Goal: Task Accomplishment & Management: Use online tool/utility

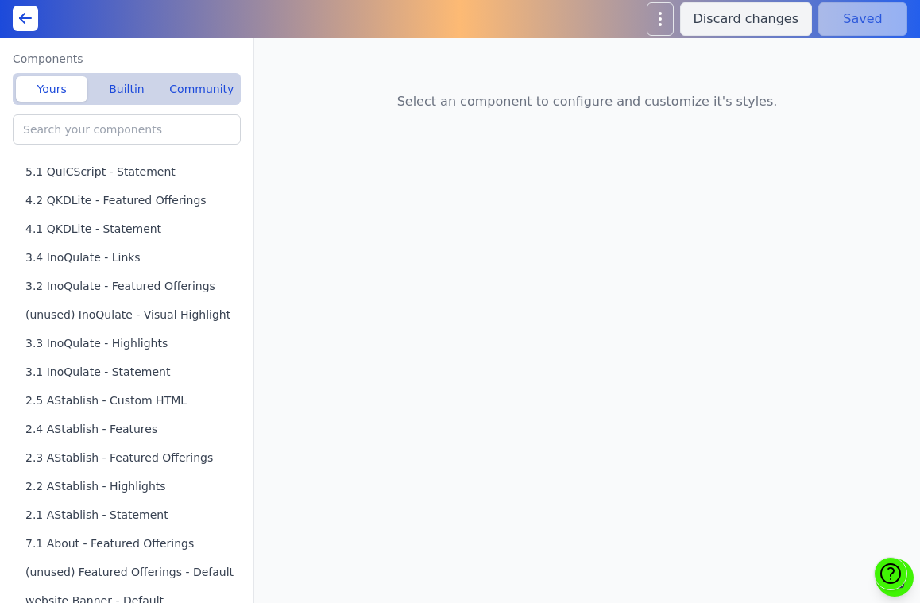
scroll to position [586, 0]
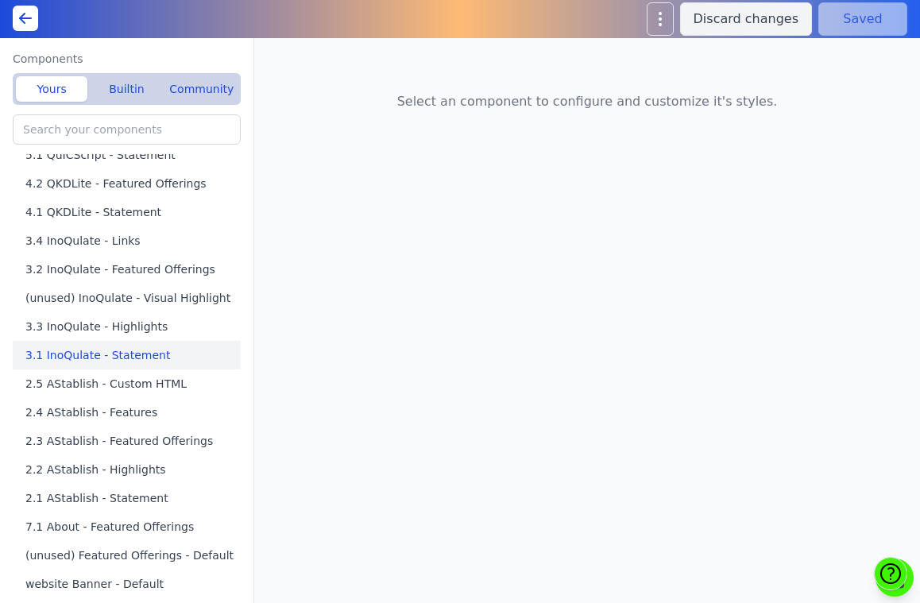
click at [104, 358] on button "3.1 InoQulate - Statement" at bounding box center [130, 355] width 234 height 29
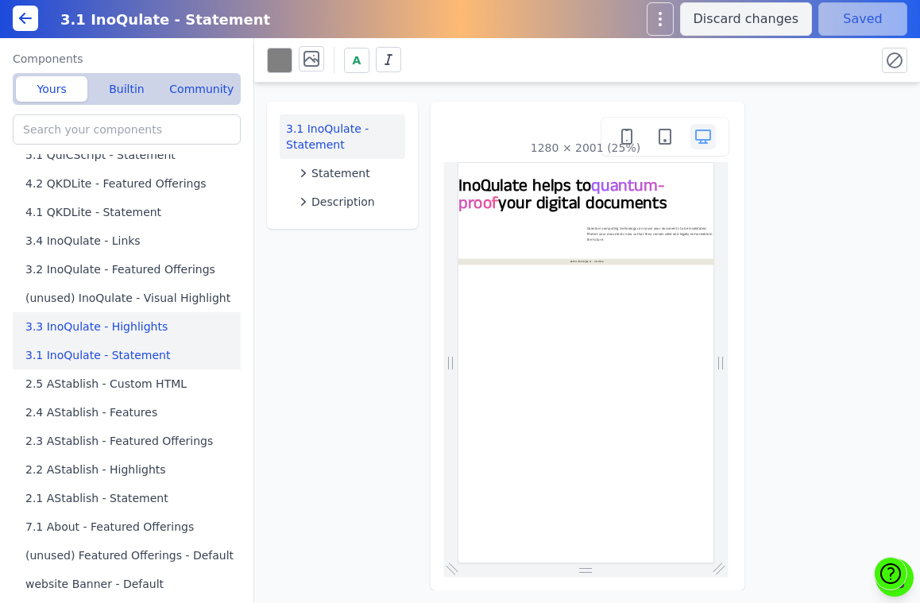
click at [110, 331] on button "3.3 InoQulate - Highlights" at bounding box center [130, 326] width 234 height 29
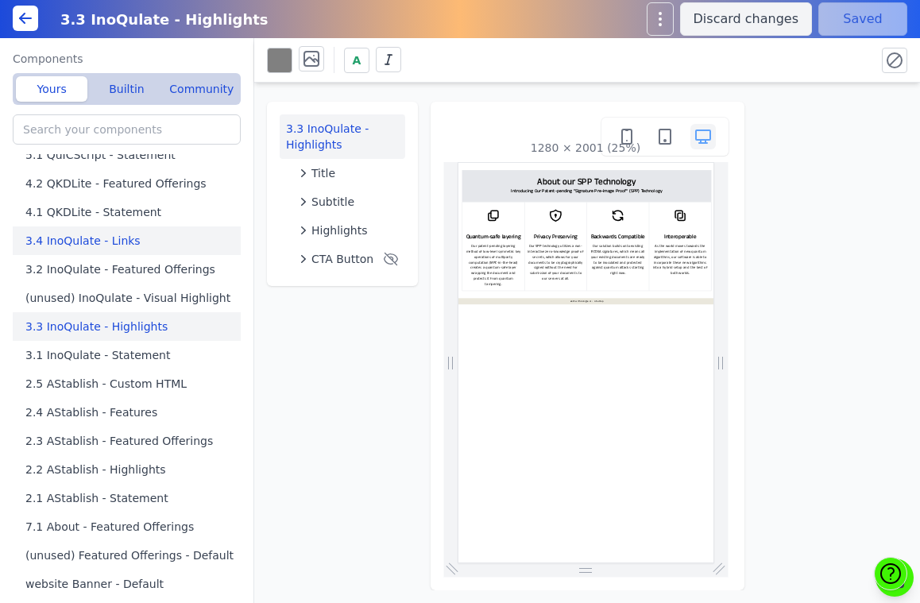
click at [106, 248] on button "3.4 InoQulate - Links" at bounding box center [130, 241] width 234 height 29
type input "3.4 InoQulate - Links"
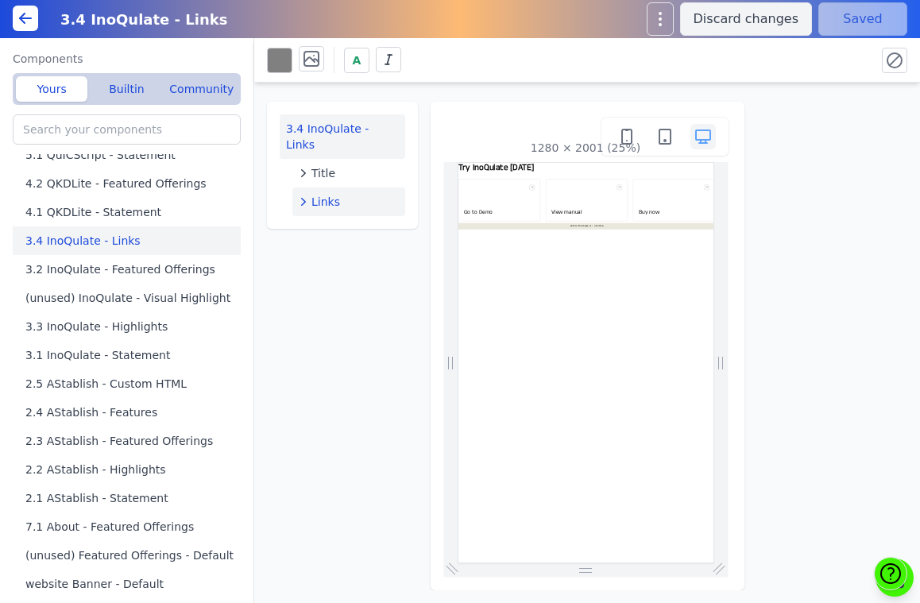
click at [321, 194] on span "Links" at bounding box center [326, 202] width 29 height 16
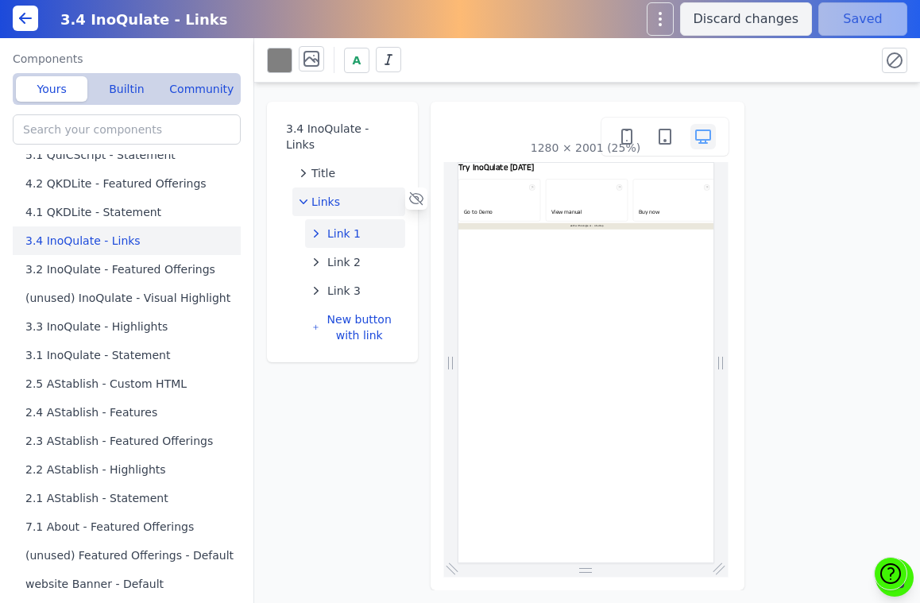
click at [331, 226] on span "Link 1" at bounding box center [343, 234] width 33 height 16
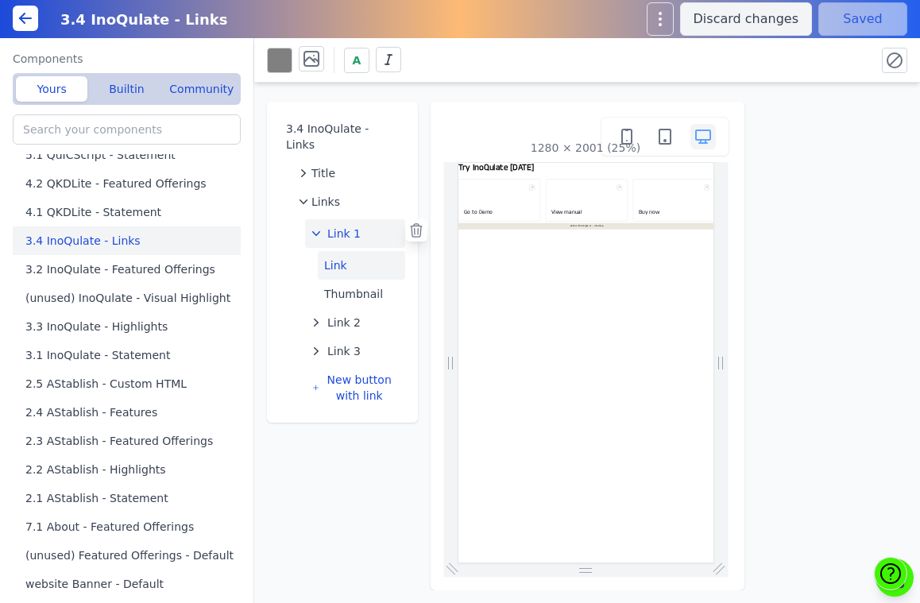
click at [354, 252] on button "Link" at bounding box center [361, 265] width 87 height 29
select select
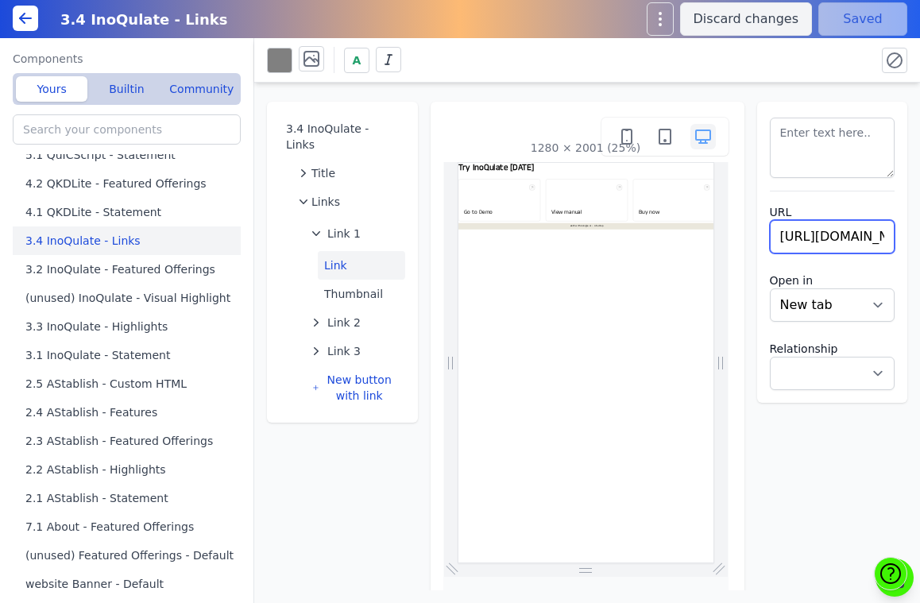
click at [819, 241] on input "[URL][DOMAIN_NAME]" at bounding box center [833, 236] width 126 height 33
type input "[URL][DOMAIN_NAME]"
select select
click at [854, 456] on div "3.4 InoQulate - Links Title Links Link 1 Link Thumbnail Link 2 Link 3 New butto…" at bounding box center [587, 337] width 666 height 508
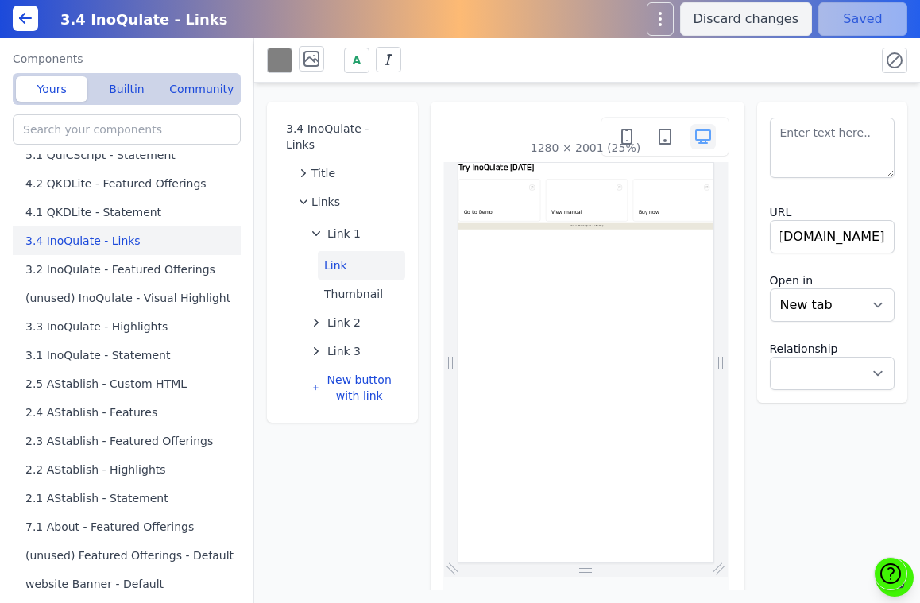
scroll to position [0, 0]
click at [872, 23] on button "Save" at bounding box center [863, 18] width 89 height 33
click at [370, 308] on button "Link 2" at bounding box center [355, 322] width 100 height 29
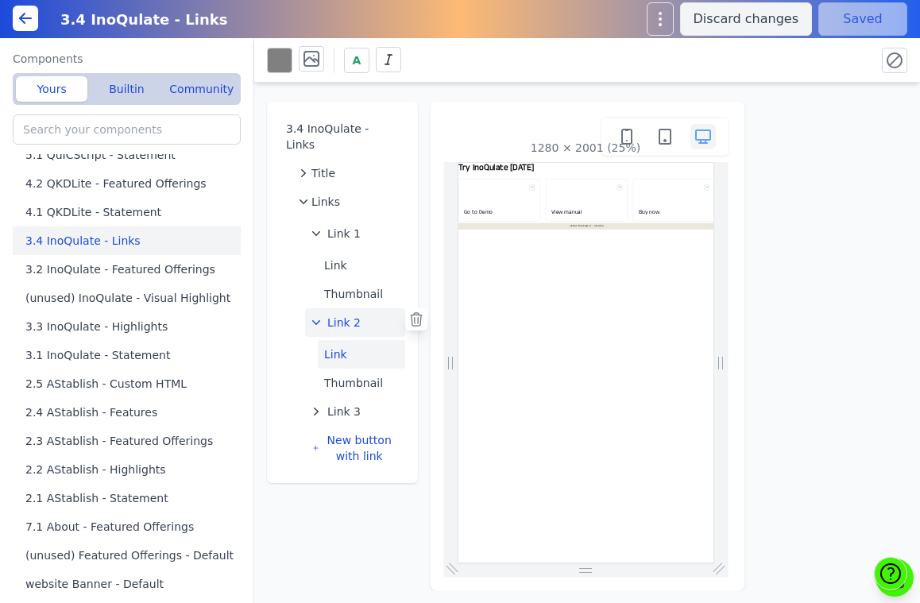
click at [349, 340] on button "Link" at bounding box center [361, 354] width 87 height 29
select select
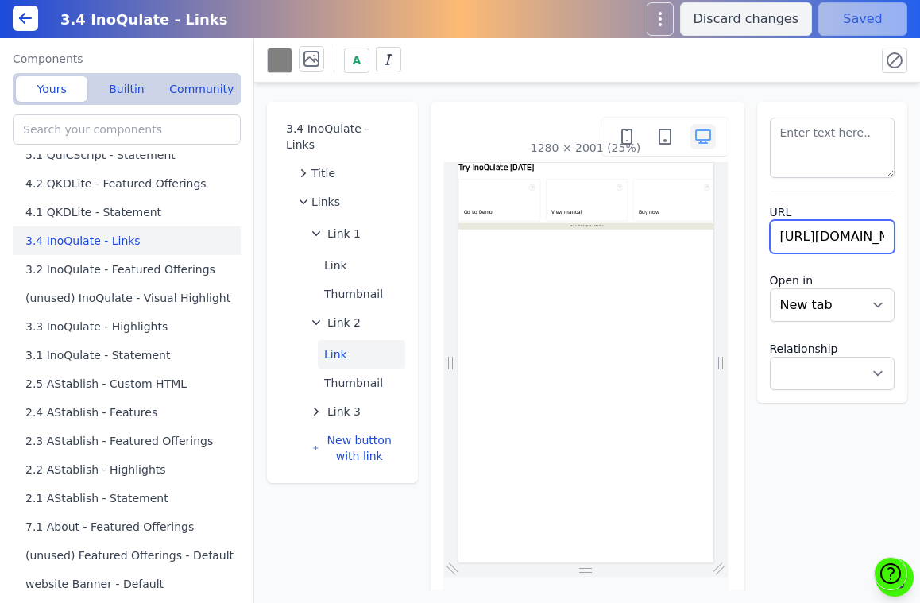
click at [790, 227] on input "[URL][DOMAIN_NAME]" at bounding box center [833, 236] width 126 height 33
click at [337, 404] on span "Link 3" at bounding box center [343, 412] width 33 height 16
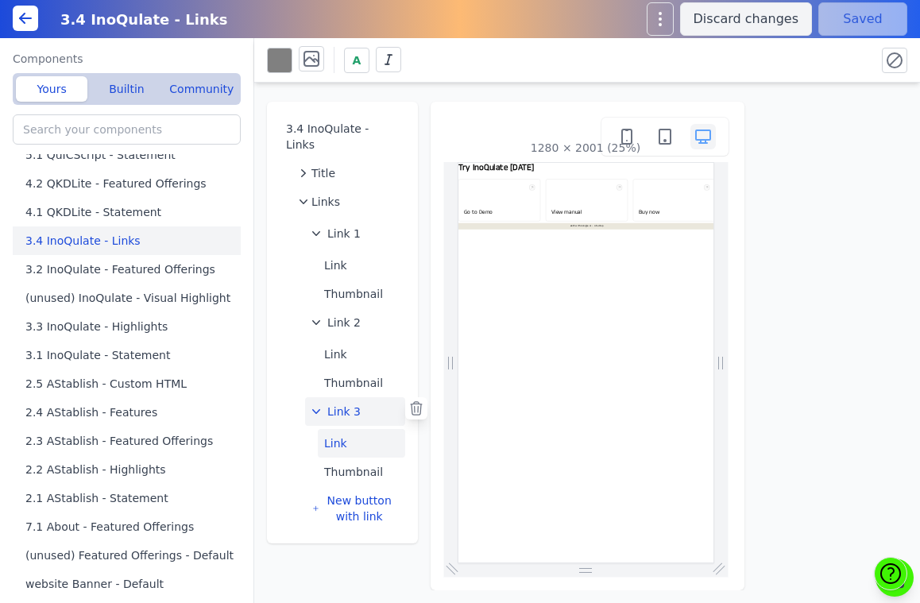
click at [336, 429] on button "Link" at bounding box center [361, 443] width 87 height 29
select select
